Goal: Transaction & Acquisition: Purchase product/service

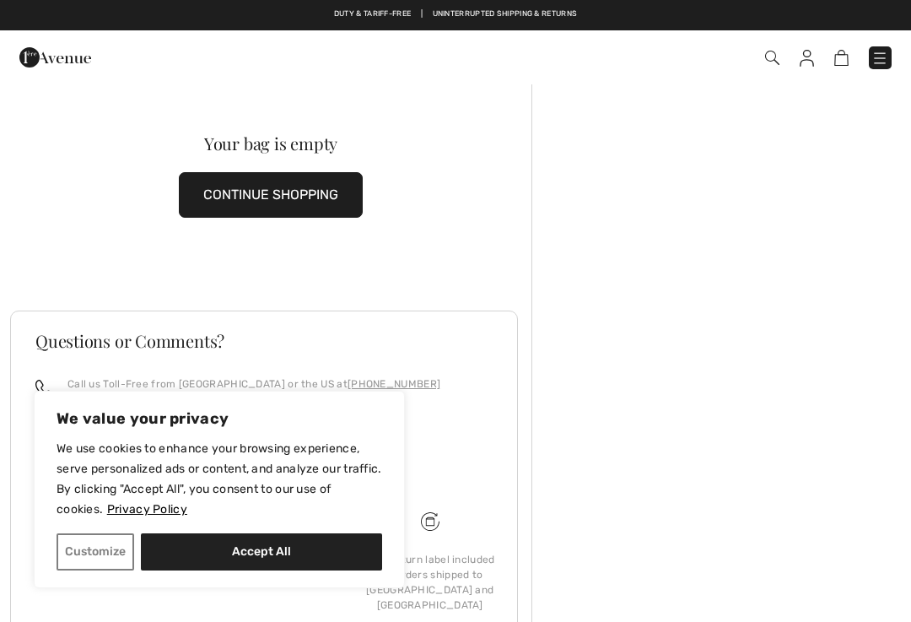
click at [273, 188] on button "CONTINUE SHOPPING" at bounding box center [271, 195] width 184 height 46
click at [272, 200] on button "CONTINUE SHOPPING" at bounding box center [271, 195] width 184 height 46
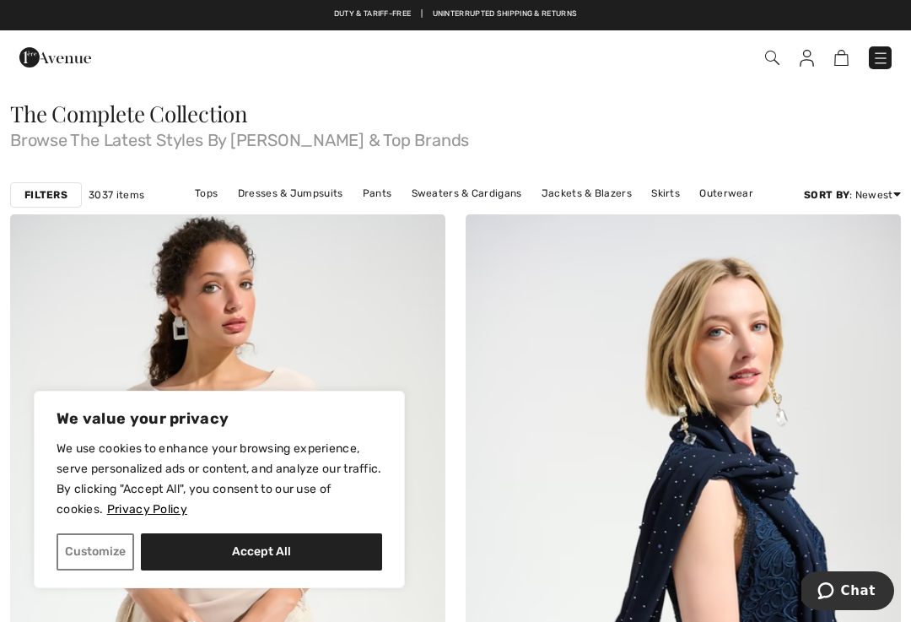
click at [290, 197] on link "Dresses & Jumpsuits" at bounding box center [290, 193] width 122 height 22
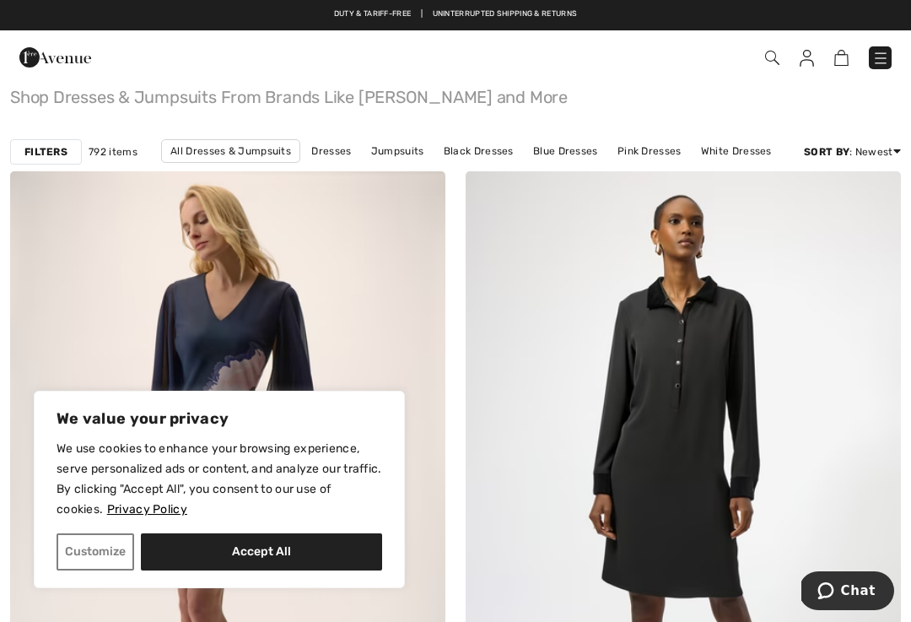
scroll to position [46, 0]
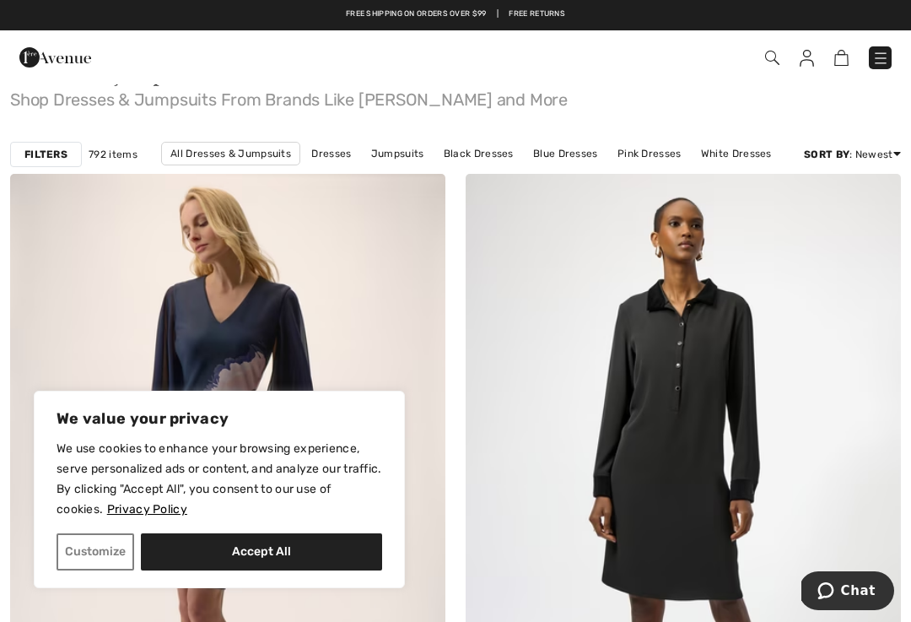
click at [265, 553] on button "Accept All" at bounding box center [261, 551] width 241 height 37
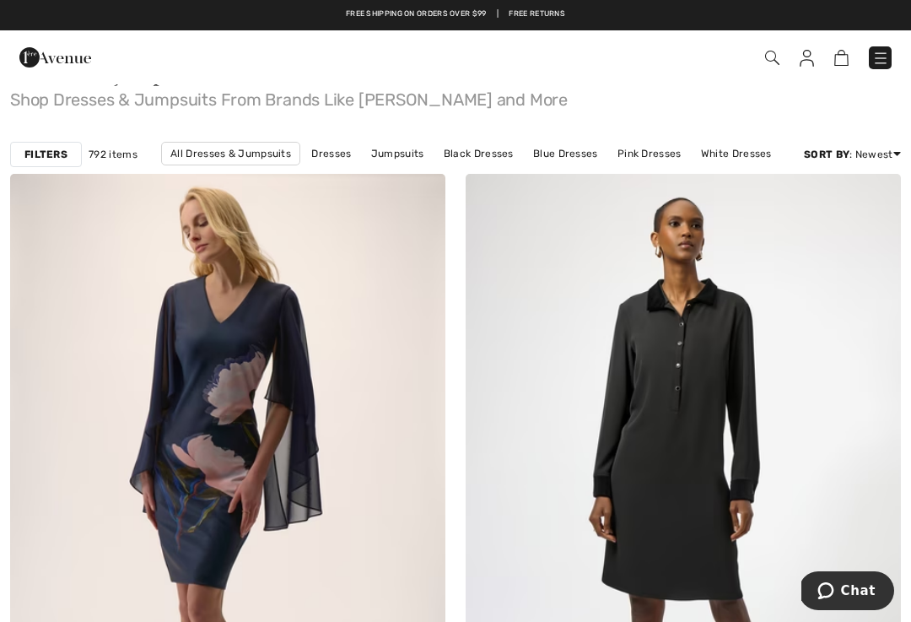
checkbox input "true"
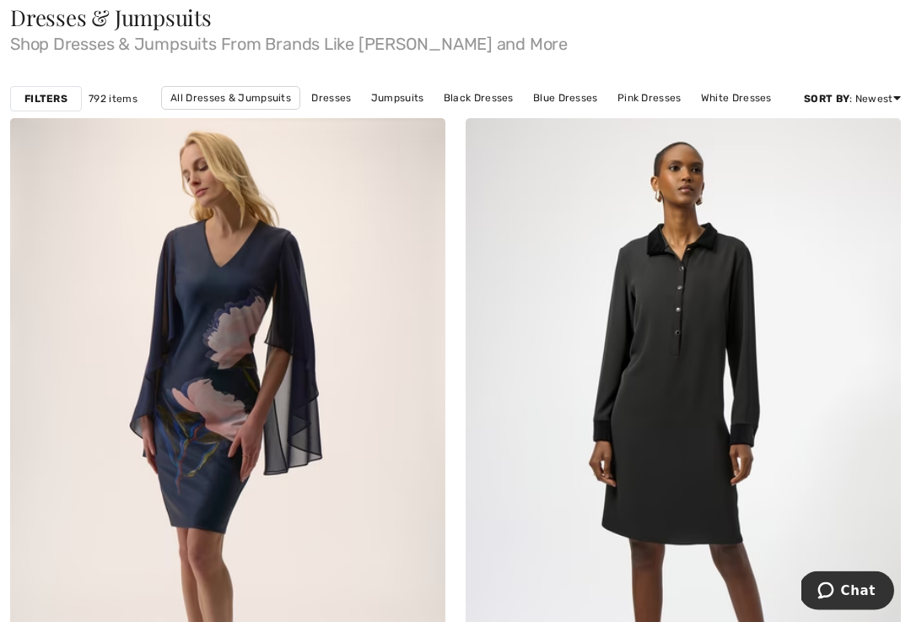
scroll to position [101, 0]
click at [337, 100] on link "Dresses" at bounding box center [331, 98] width 57 height 22
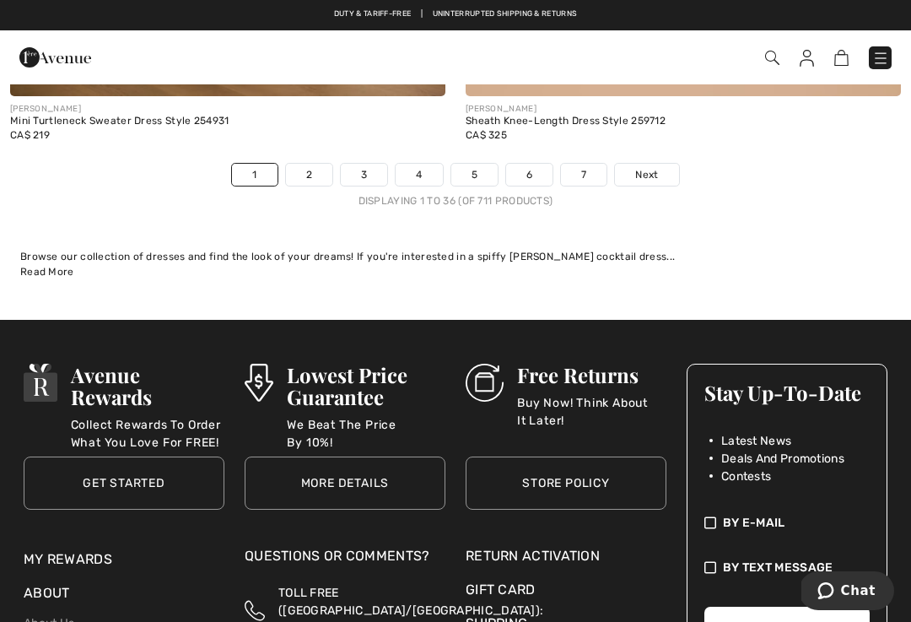
scroll to position [13730, 0]
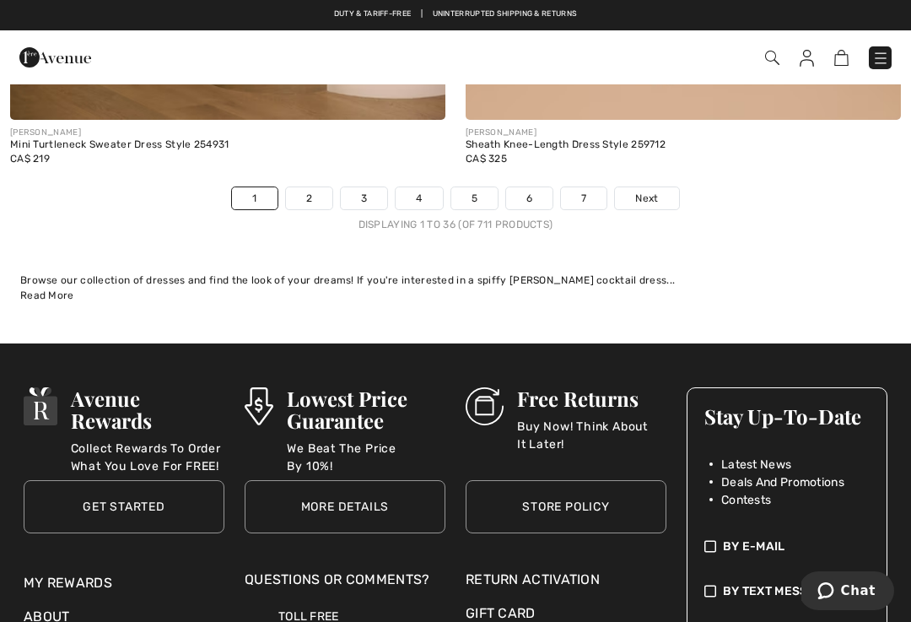
click at [311, 187] on link "2" at bounding box center [309, 198] width 46 height 22
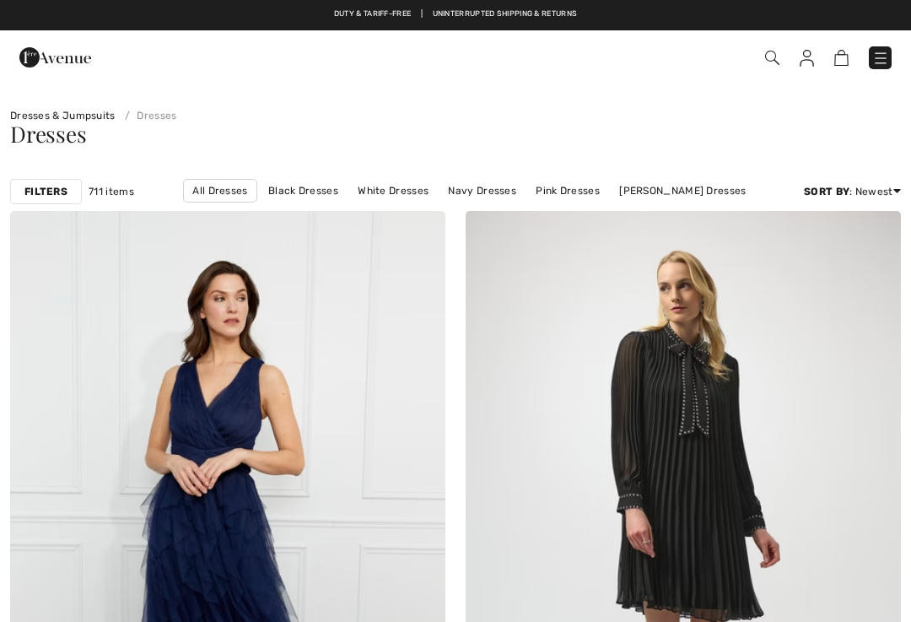
checkbox input "true"
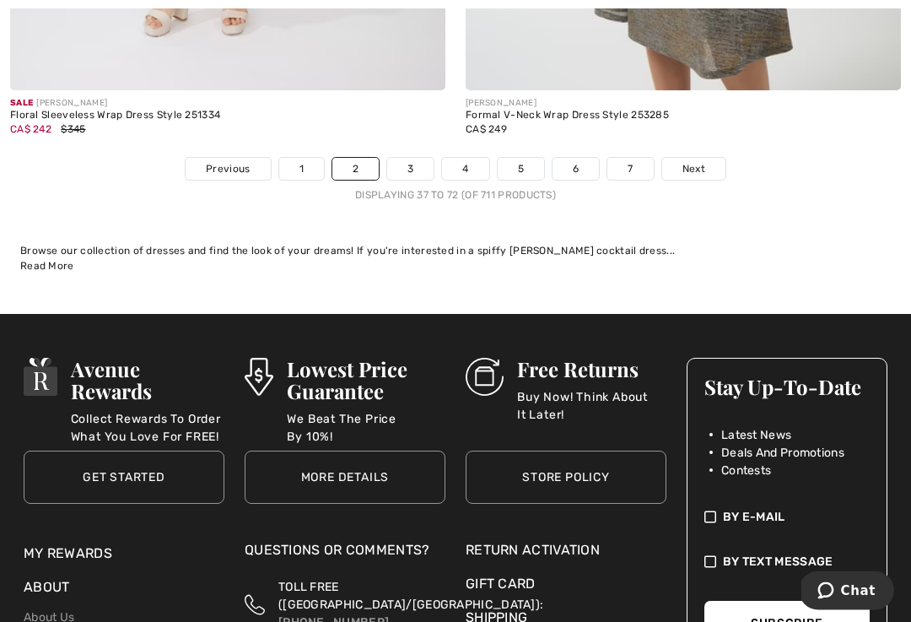
scroll to position [13593, 0]
click at [408, 164] on link "3" at bounding box center [410, 169] width 46 height 22
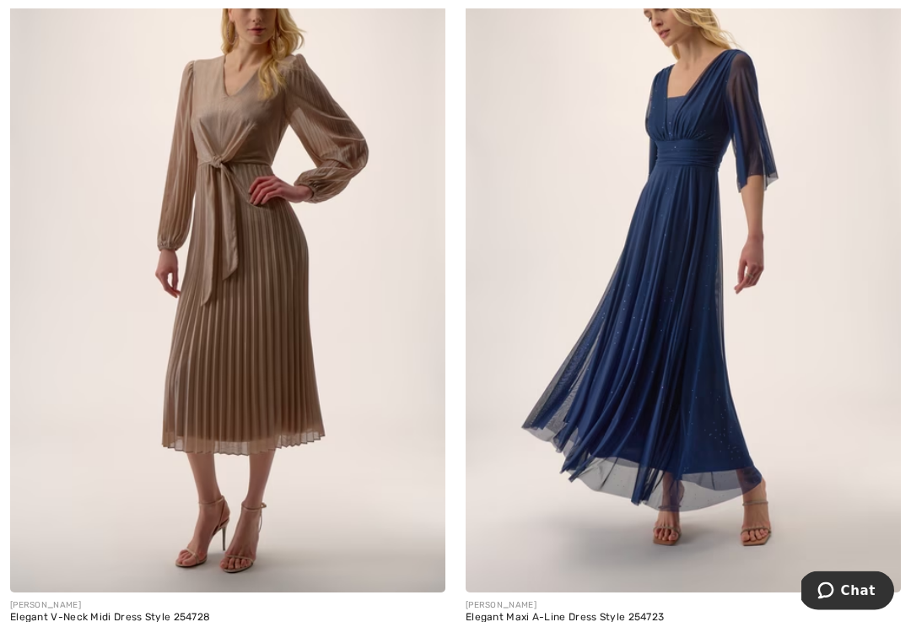
scroll to position [10905, 0]
click at [818, 392] on img at bounding box center [683, 265] width 435 height 653
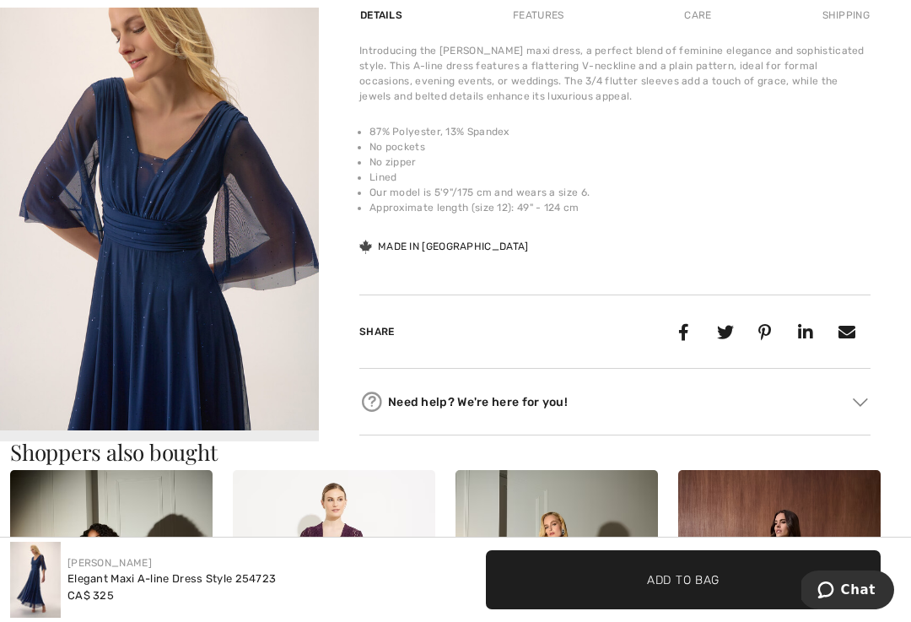
scroll to position [609, 0]
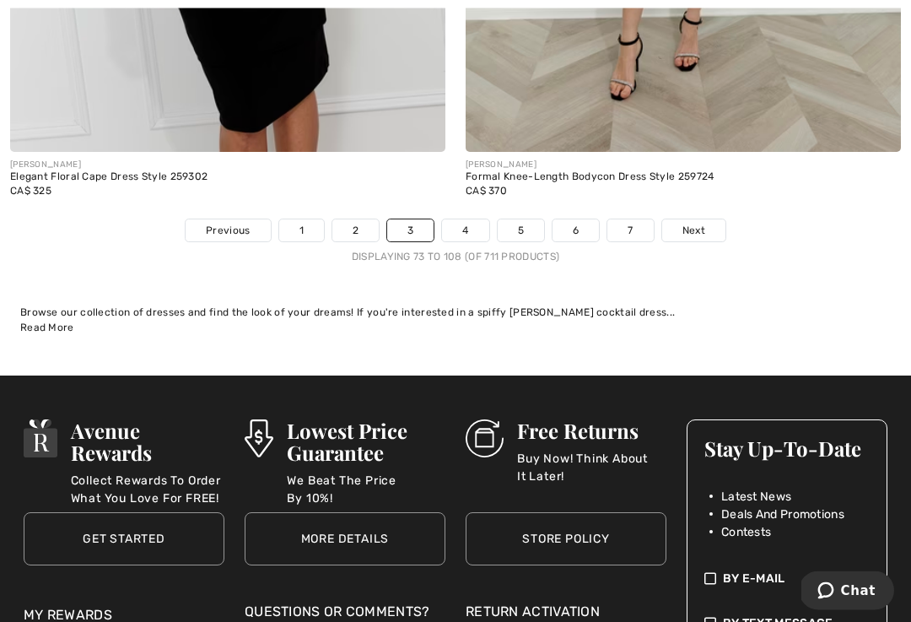
scroll to position [13503, 0]
click at [475, 219] on link "4" at bounding box center [465, 230] width 46 height 22
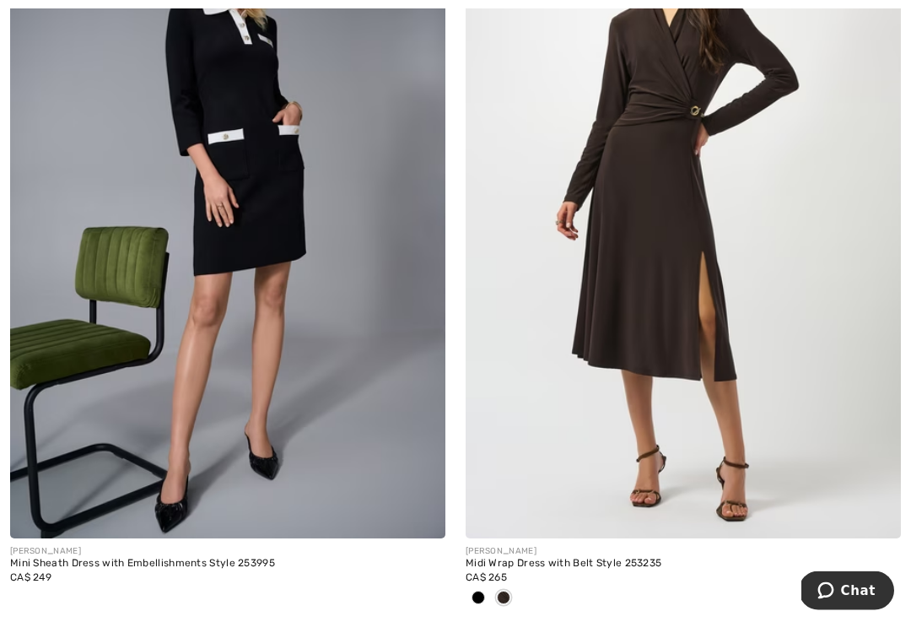
scroll to position [3950, 0]
click at [487, 592] on div at bounding box center [478, 598] width 25 height 28
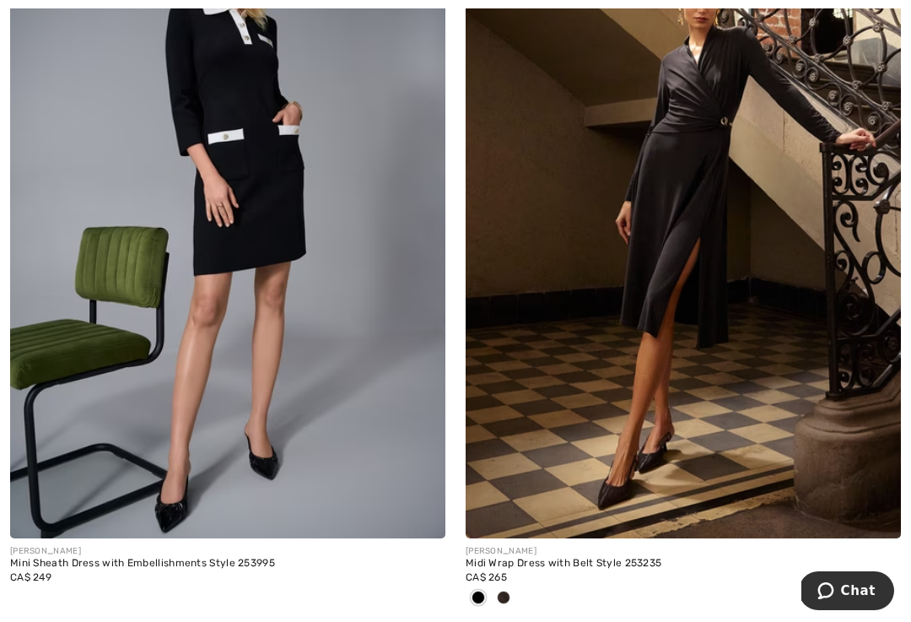
click at [516, 593] on div at bounding box center [683, 598] width 435 height 28
click at [509, 588] on div at bounding box center [503, 598] width 25 height 28
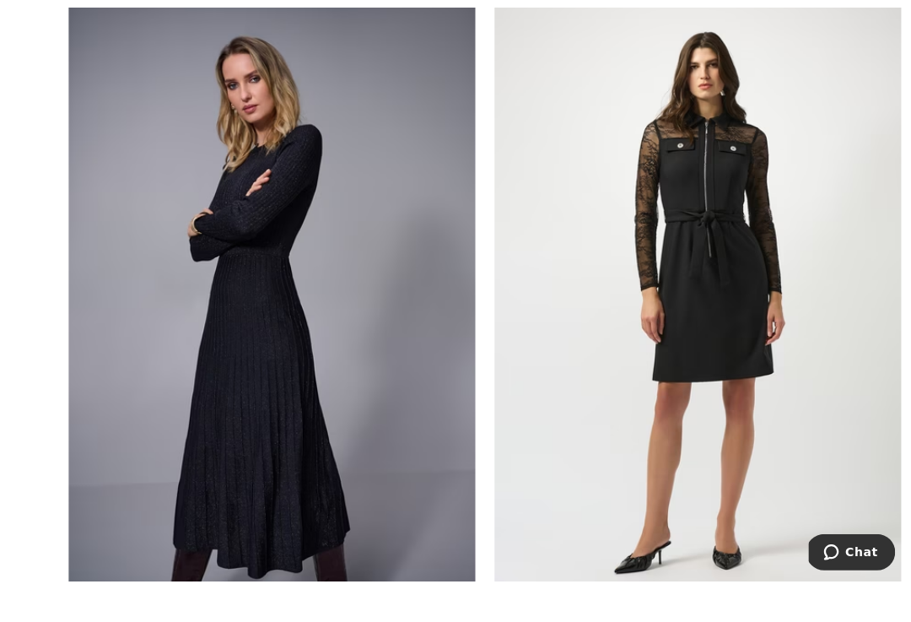
scroll to position [6951, 0]
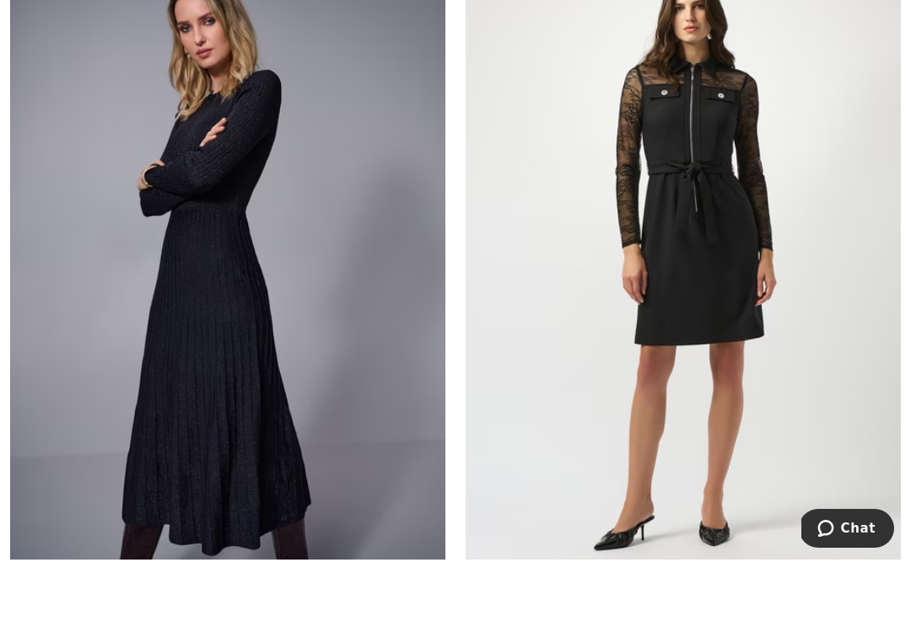
click at [215, 363] on img at bounding box center [227, 314] width 435 height 653
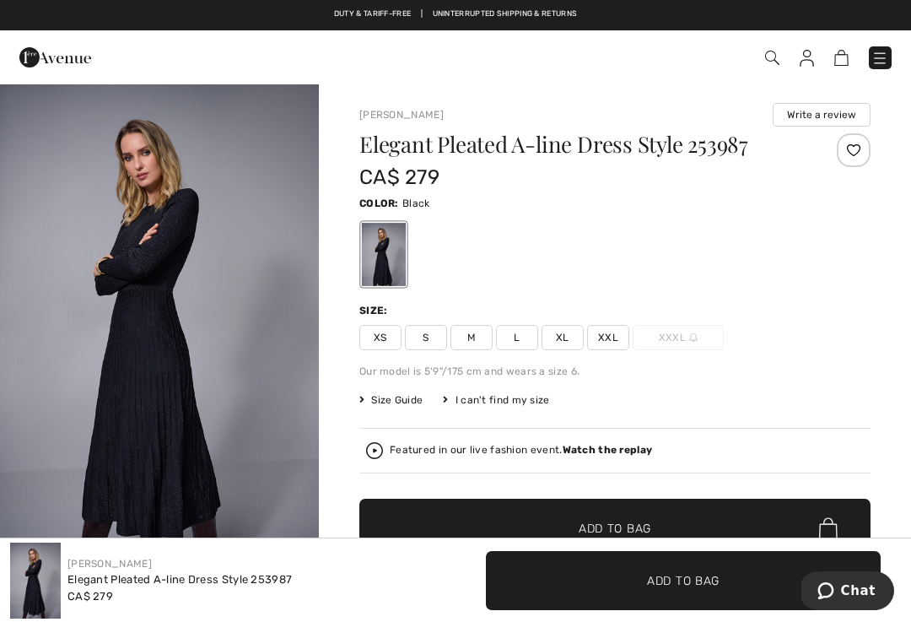
click at [817, 274] on div at bounding box center [614, 254] width 511 height 70
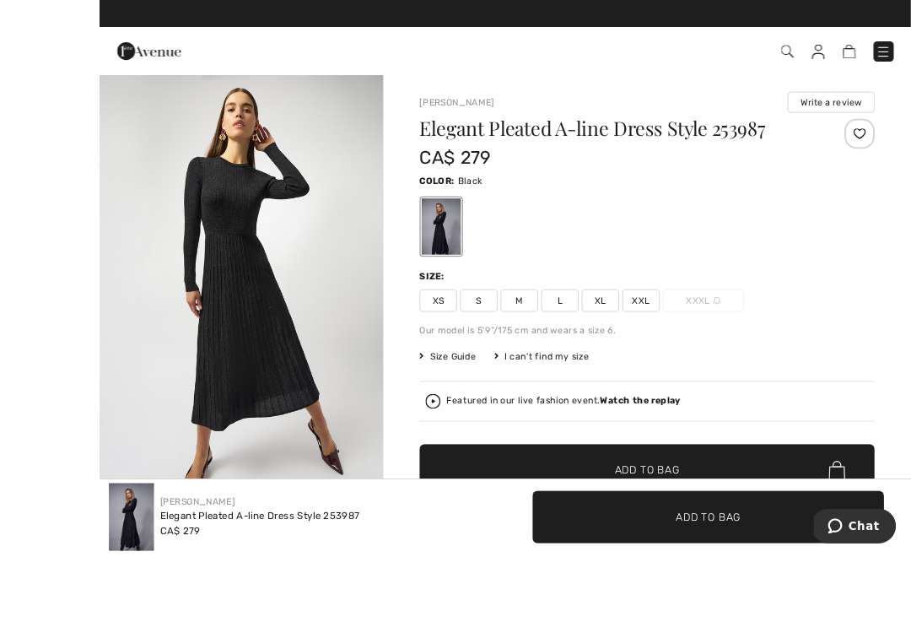
scroll to position [24, 0]
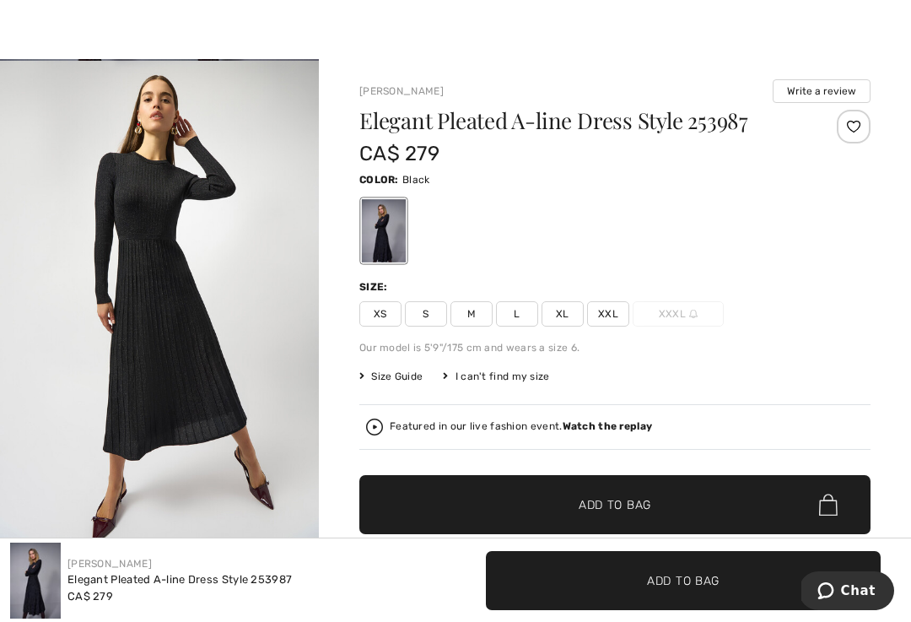
click at [37, 25] on div at bounding box center [455, 17] width 911 height 83
click at [67, 19] on div at bounding box center [455, 17] width 911 height 83
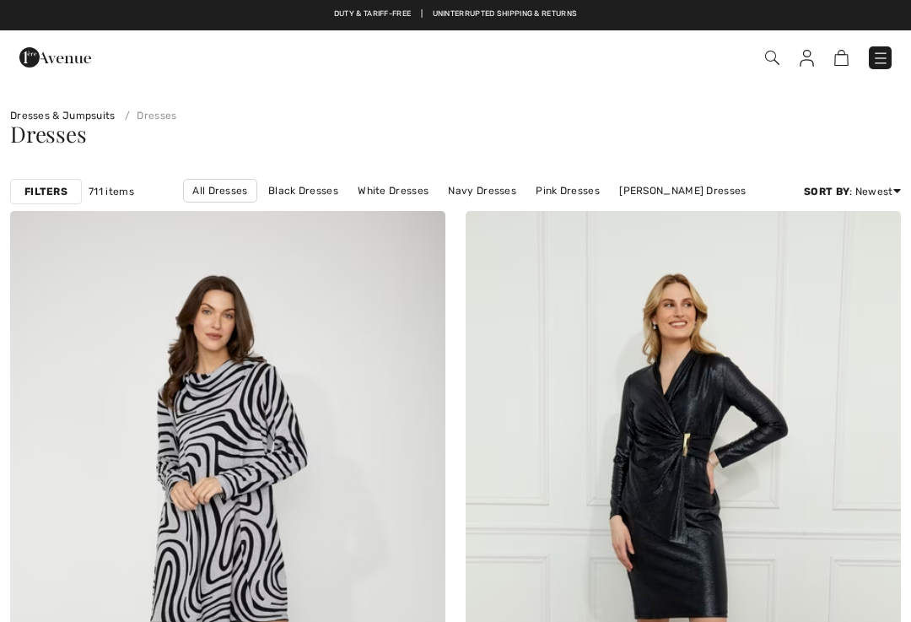
scroll to position [7042, 0]
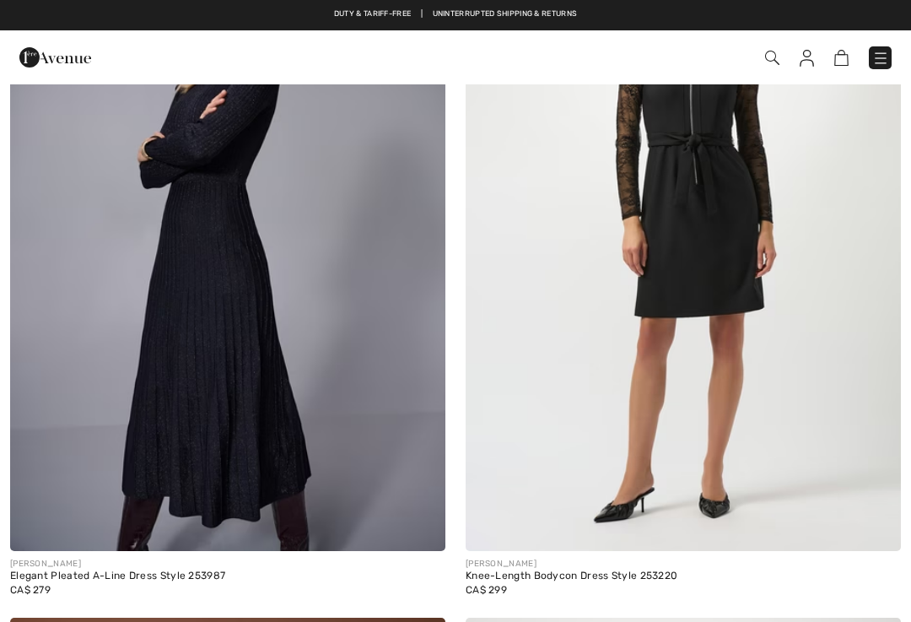
checkbox input "true"
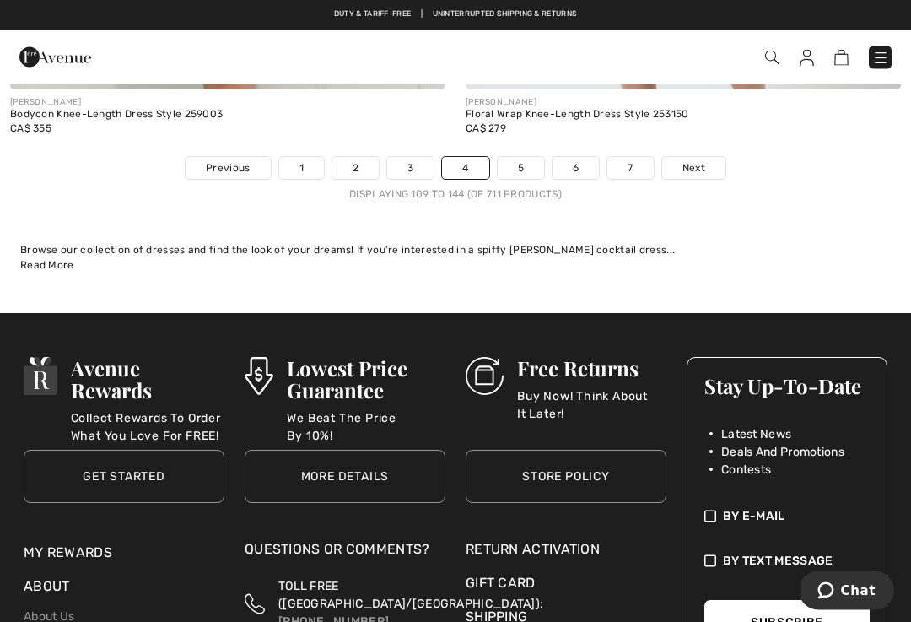
scroll to position [13705, 0]
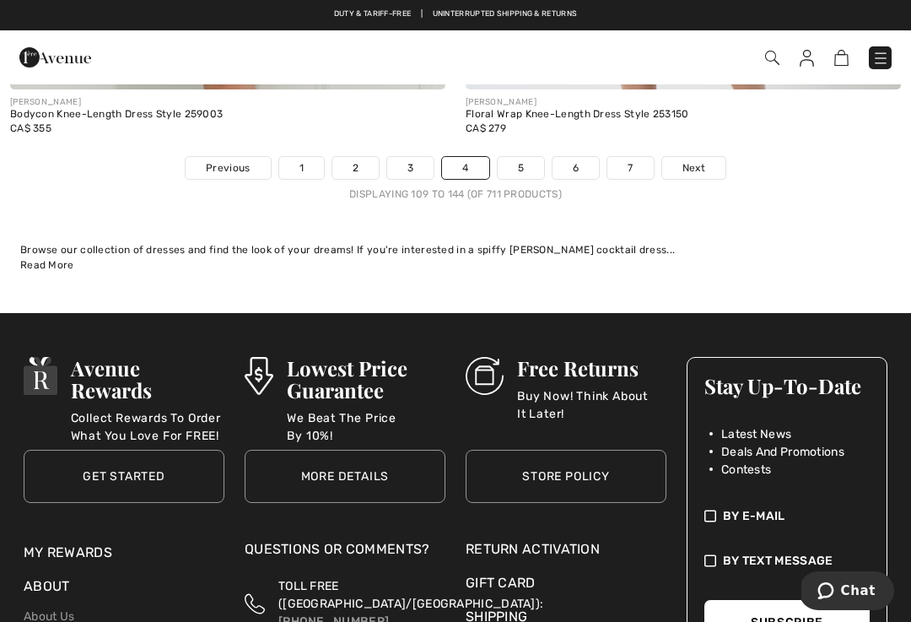
click at [525, 159] on link "5" at bounding box center [521, 168] width 46 height 22
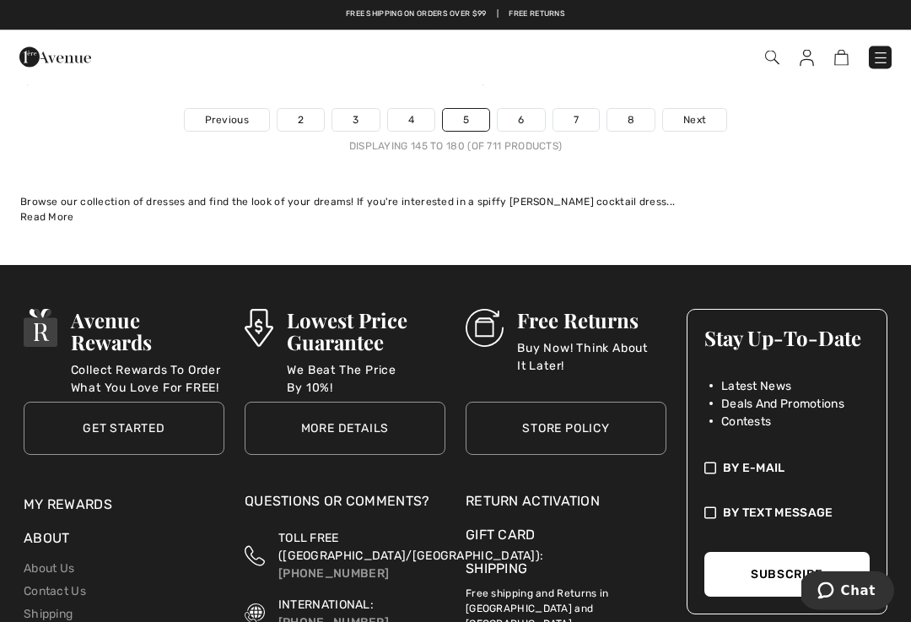
scroll to position [13662, 0]
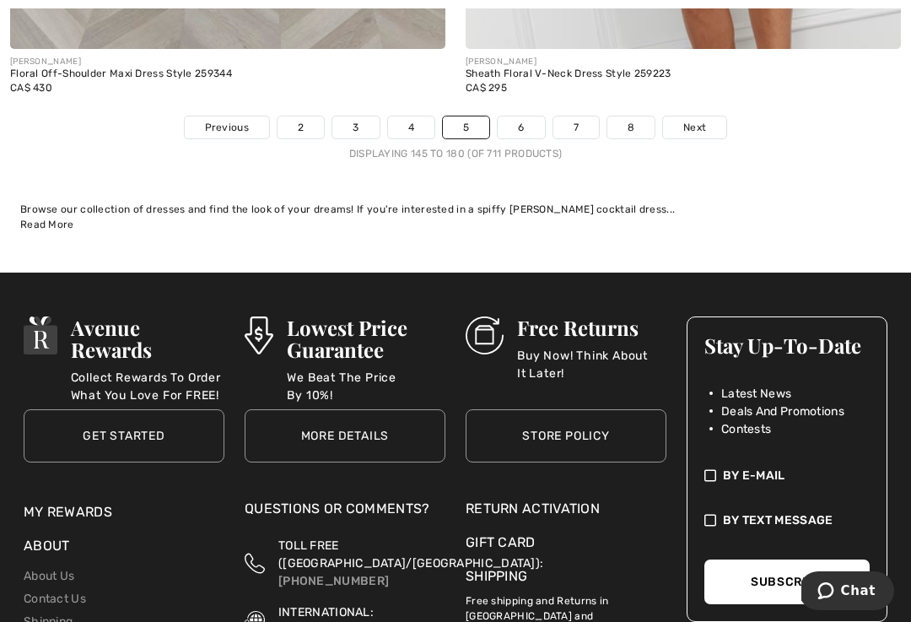
click at [536, 122] on link "6" at bounding box center [521, 127] width 46 height 22
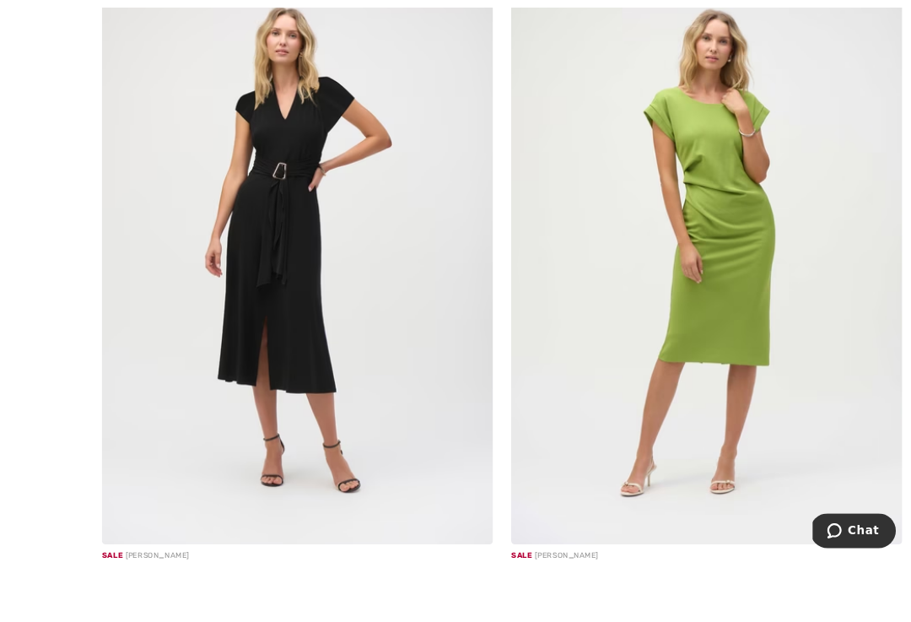
scroll to position [4798, 0]
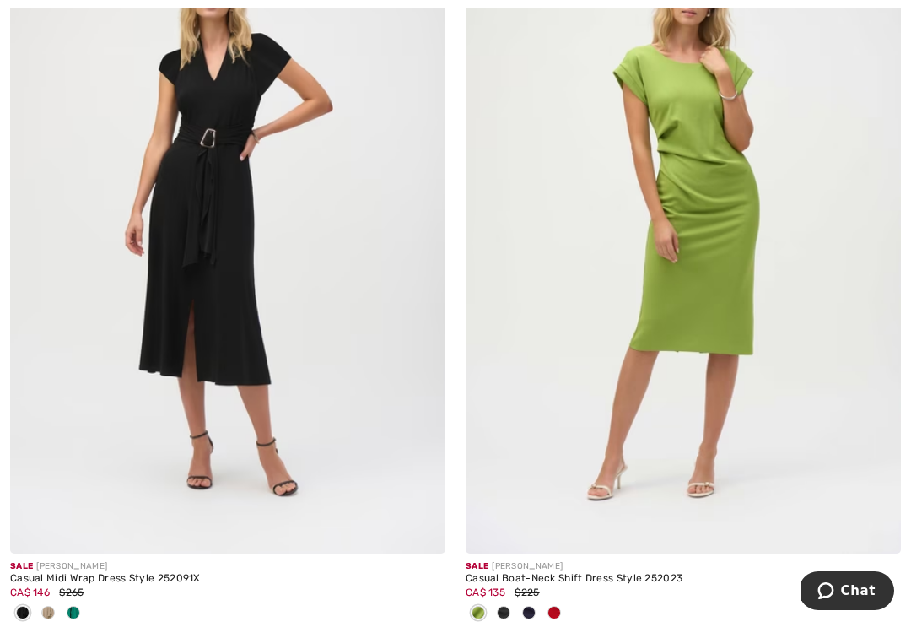
click at [82, 605] on div at bounding box center [73, 614] width 25 height 28
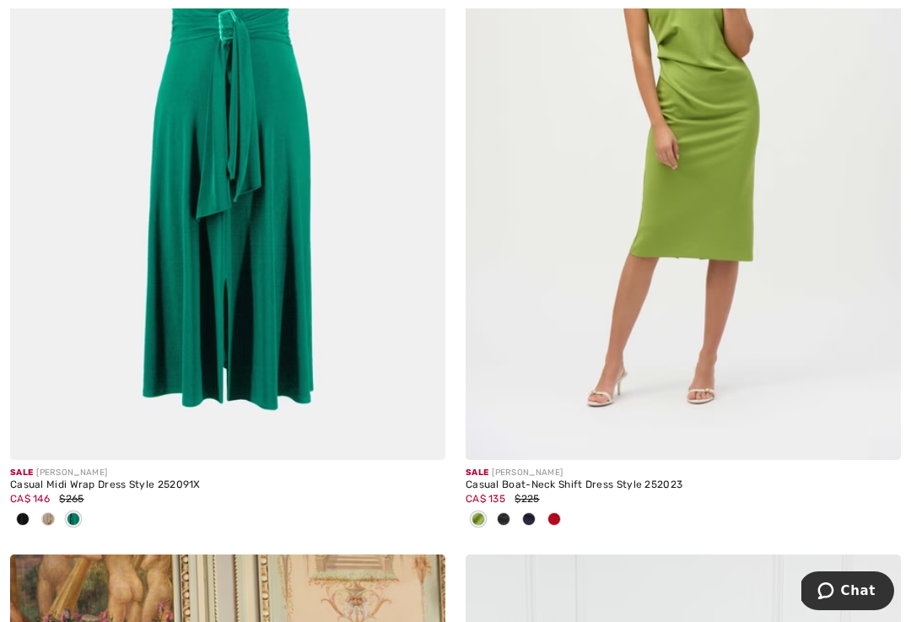
scroll to position [4888, 0]
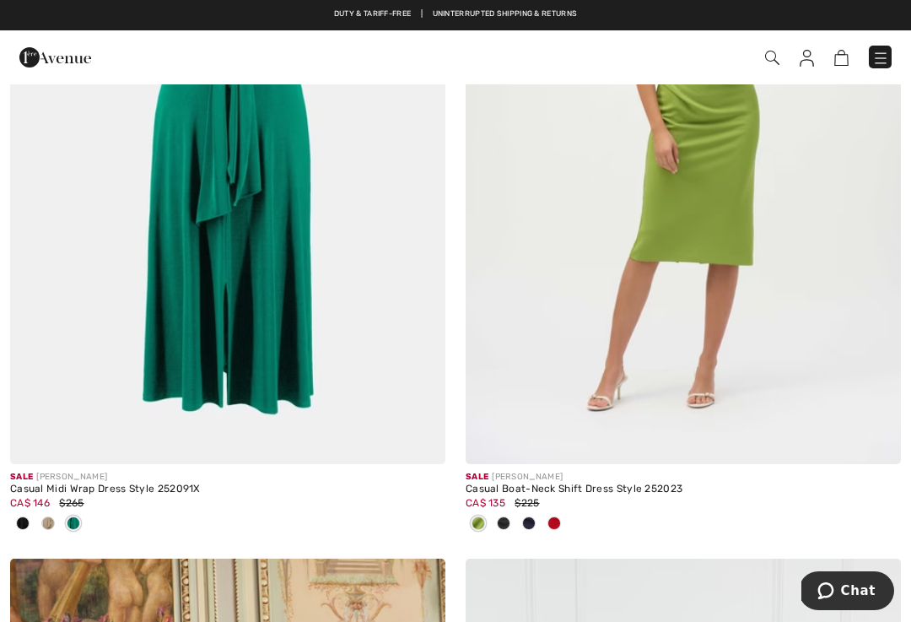
click at [251, 202] on img at bounding box center [227, 137] width 435 height 653
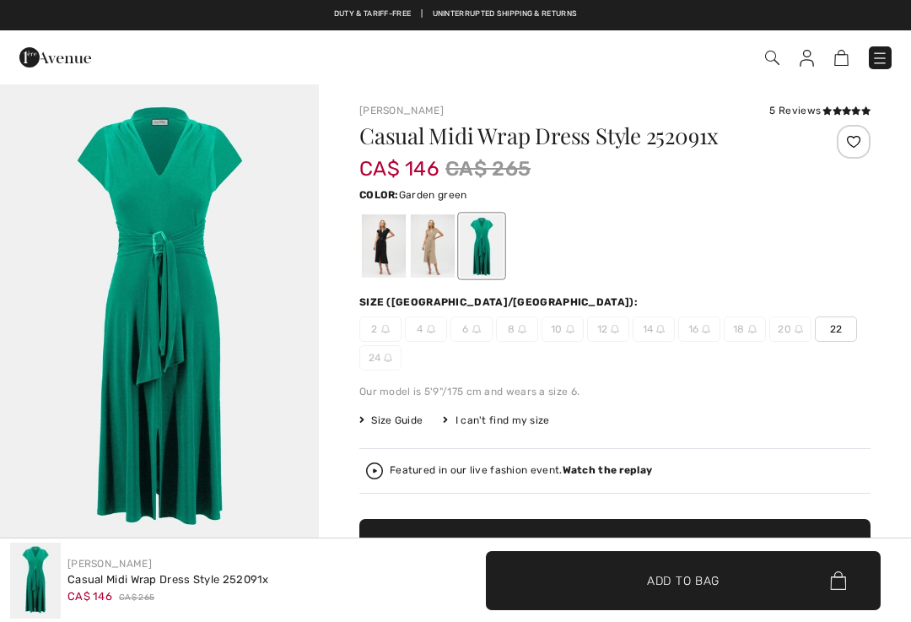
checkbox input "true"
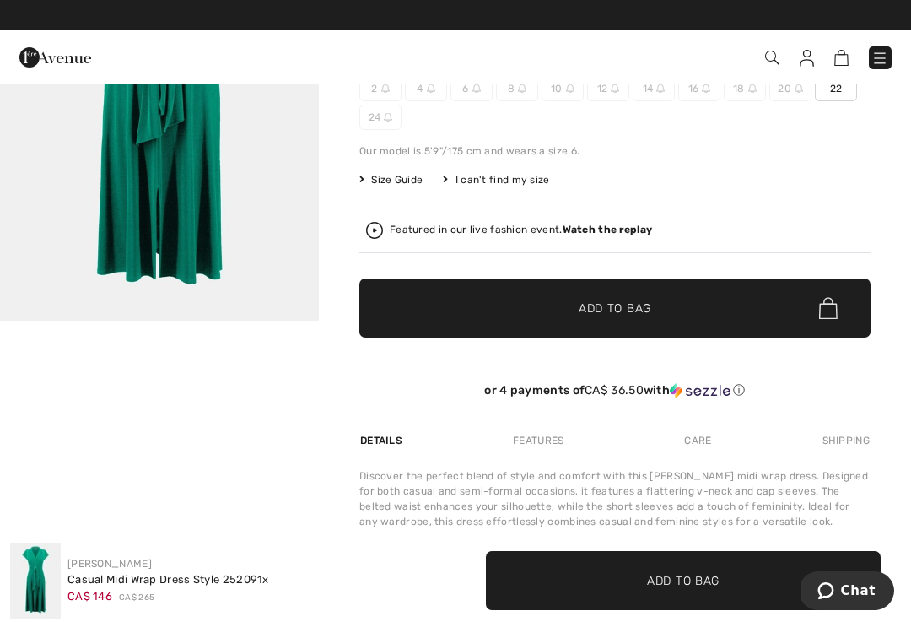
scroll to position [237, 0]
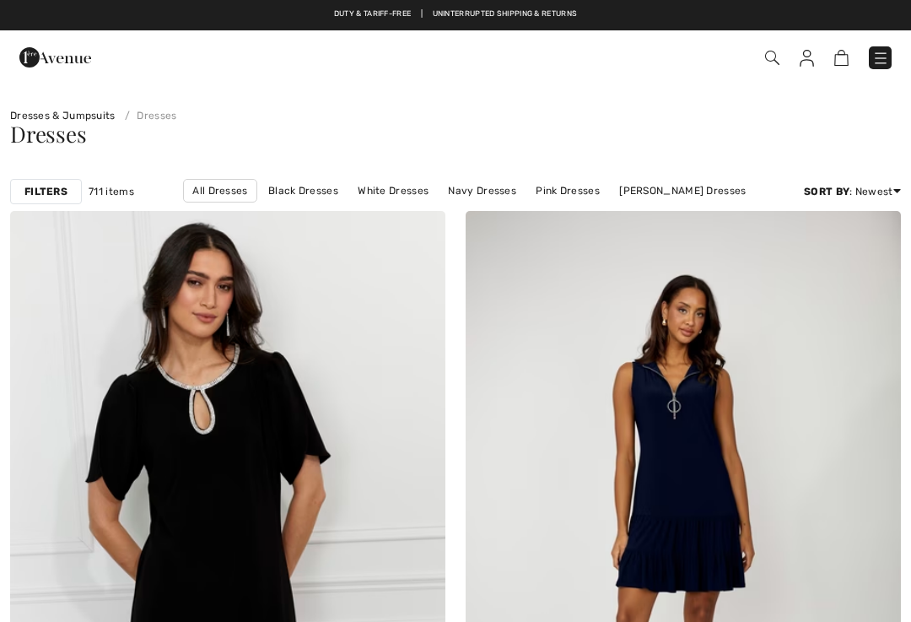
checkbox input "true"
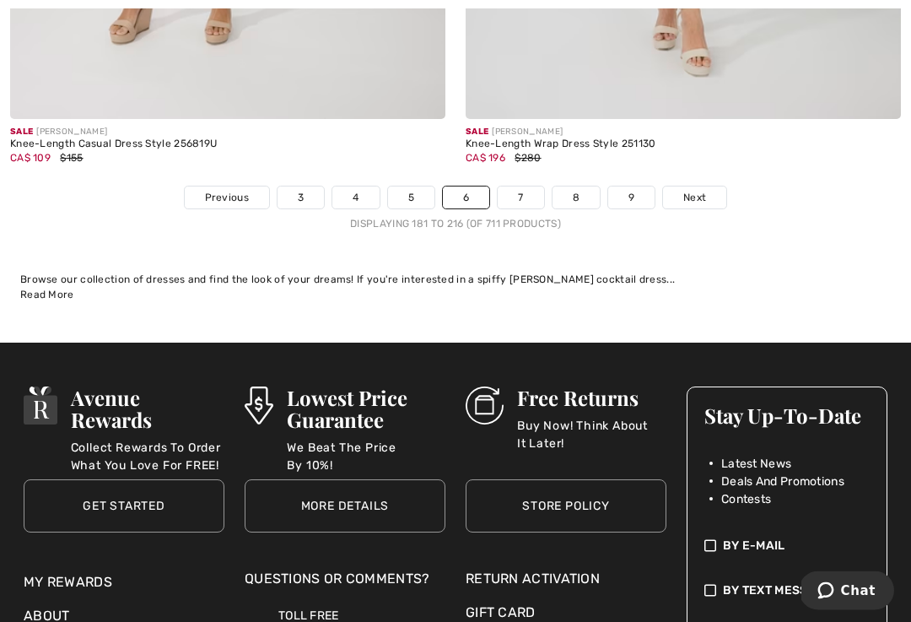
scroll to position [13675, 0]
click at [534, 191] on link "7" at bounding box center [521, 197] width 46 height 22
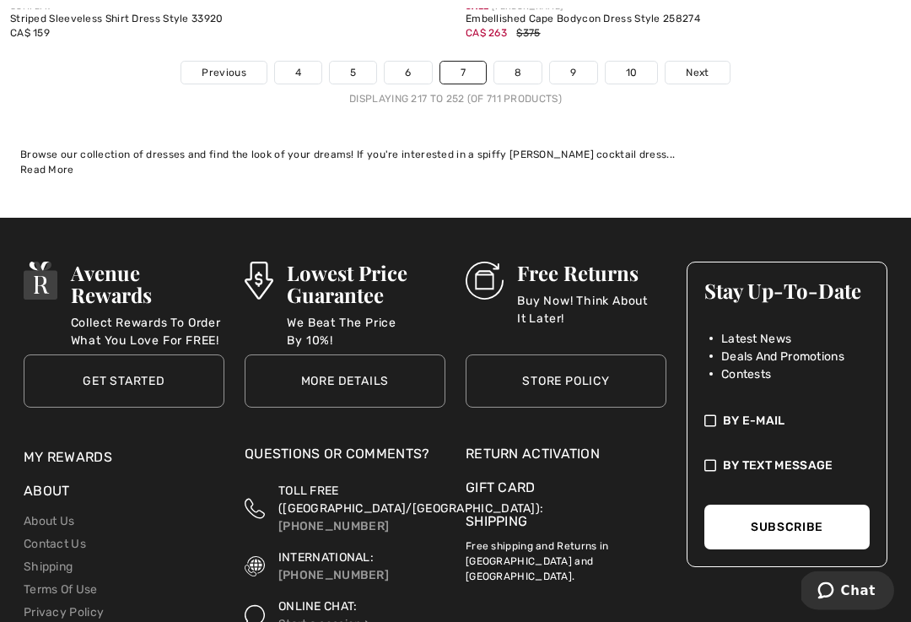
scroll to position [13884, 0]
click at [515, 70] on link "8" at bounding box center [517, 73] width 47 height 22
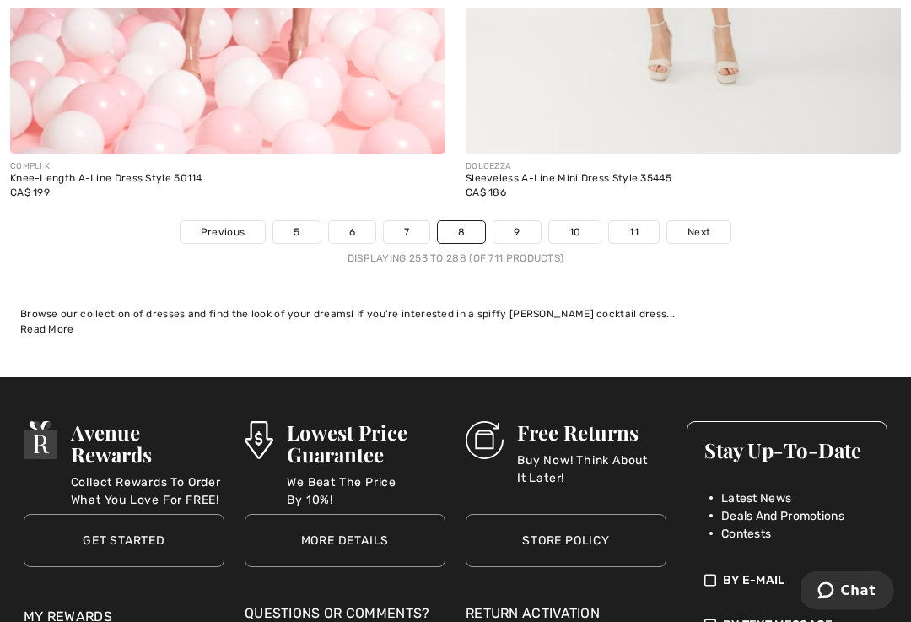
scroll to position [13529, 0]
click at [522, 222] on link "9" at bounding box center [516, 232] width 46 height 22
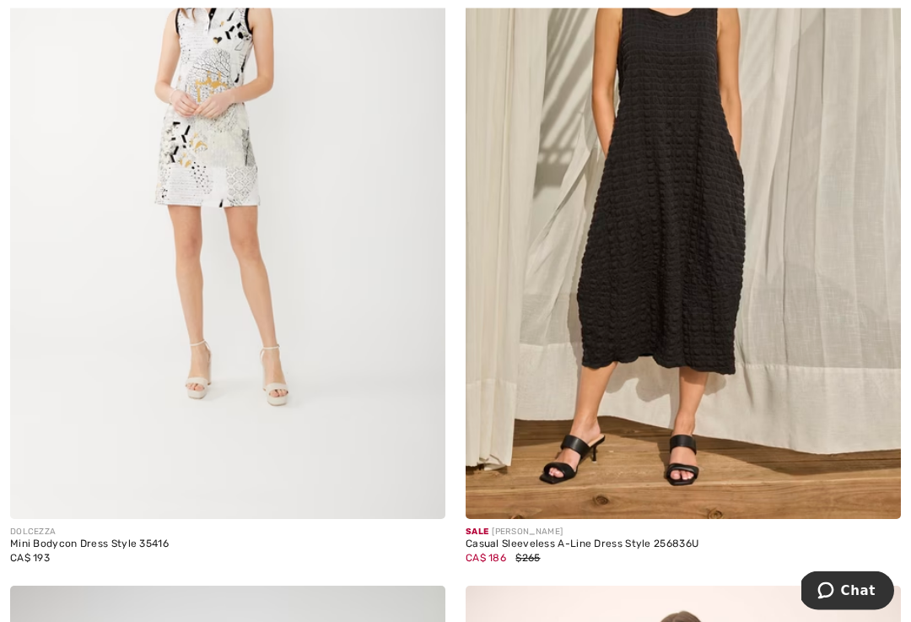
scroll to position [1064, 0]
